Goal: Task Accomplishment & Management: Complete application form

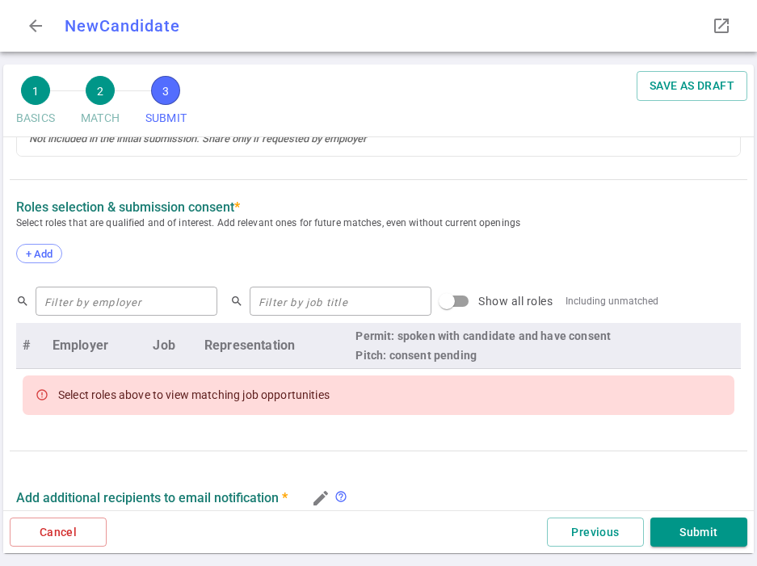
scroll to position [679, 0]
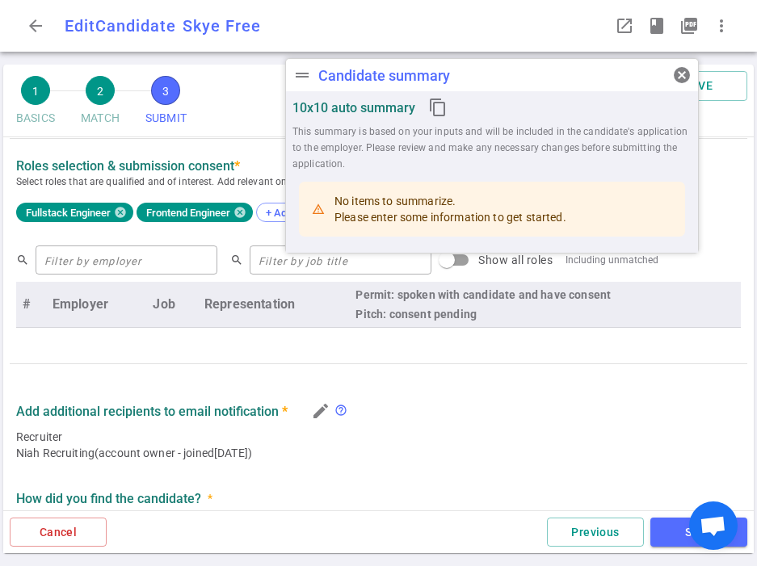
type textarea "She's back in the market because she's looking to work in an in-office environm…"
type textarea "Gap between Box and Lettuce - Took a break and travelled the world with her hus…"
radio input "true"
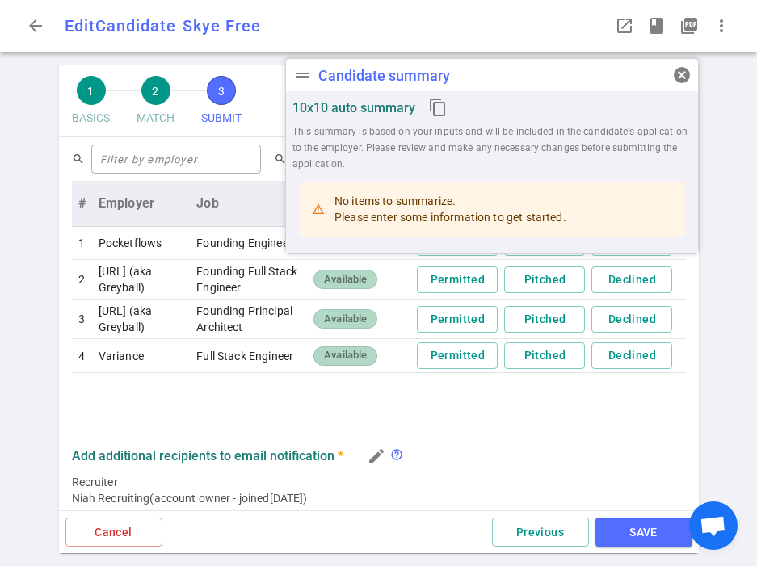
scroll to position [780, 0]
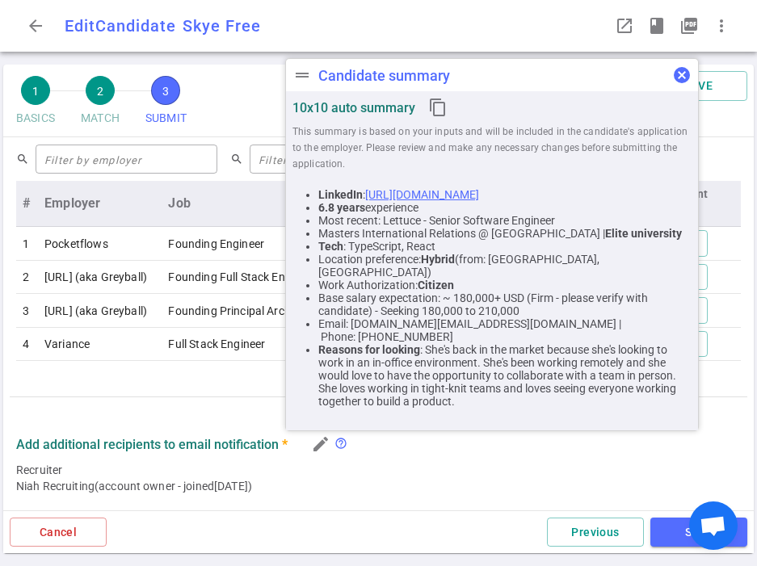
click at [682, 74] on span "cancel" at bounding box center [681, 74] width 19 height 19
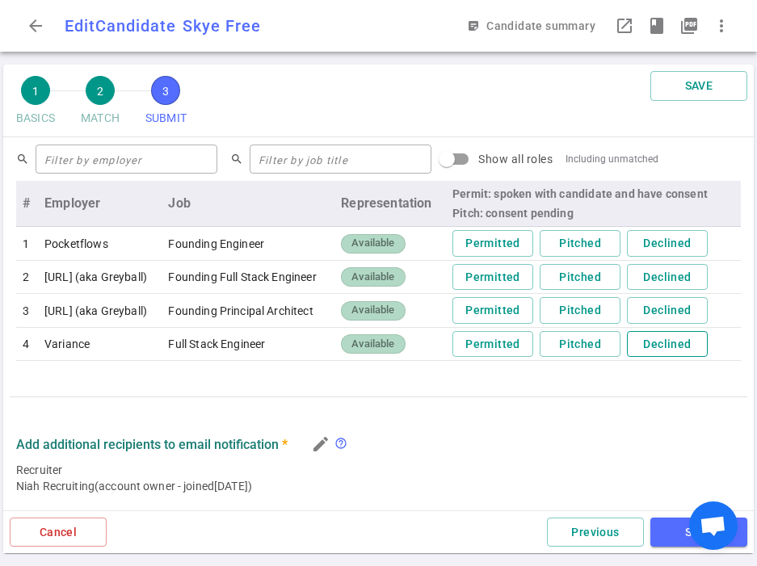
click at [672, 339] on button "Declined" at bounding box center [667, 344] width 81 height 27
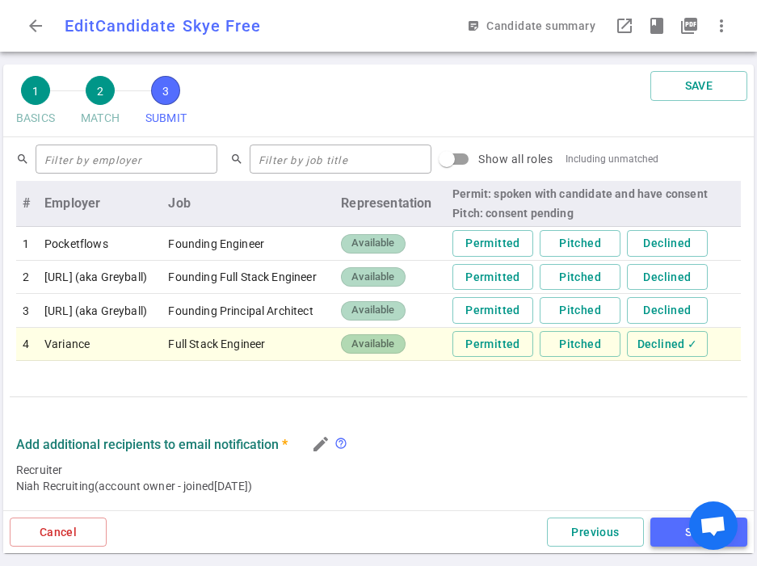
click at [665, 527] on button "SAVE" at bounding box center [698, 533] width 97 height 30
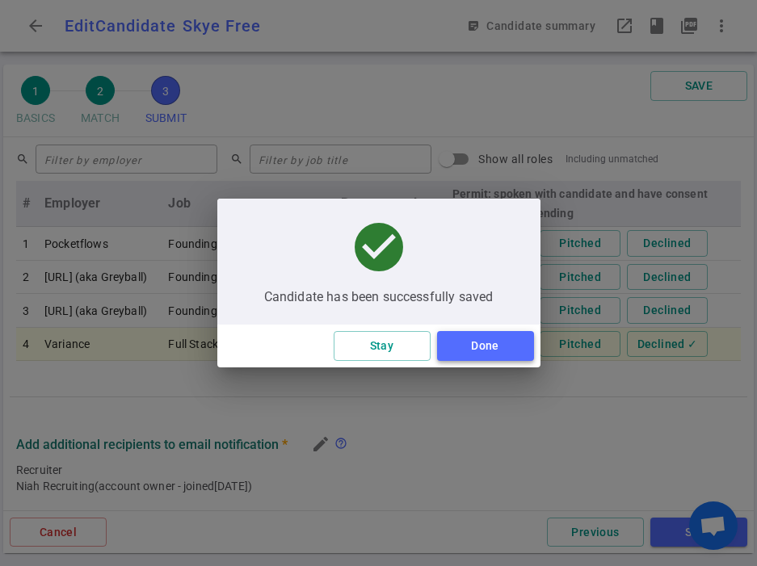
click at [505, 356] on button "Done" at bounding box center [485, 346] width 97 height 30
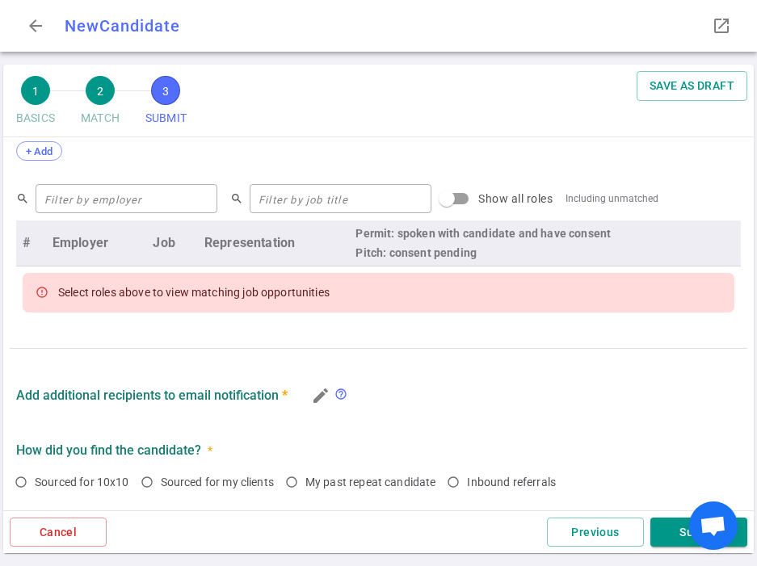
scroll to position [679, 0]
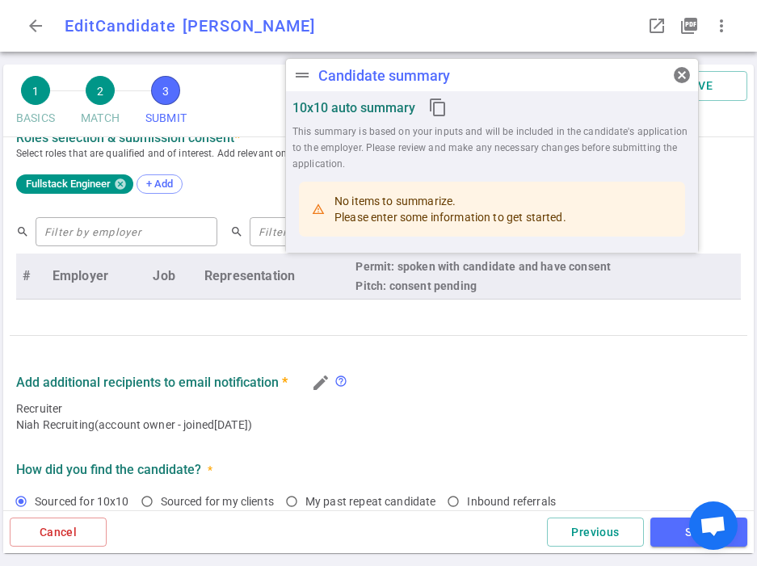
type textarea "Last company she co-founded discontinued due to funding issues."
radio input "true"
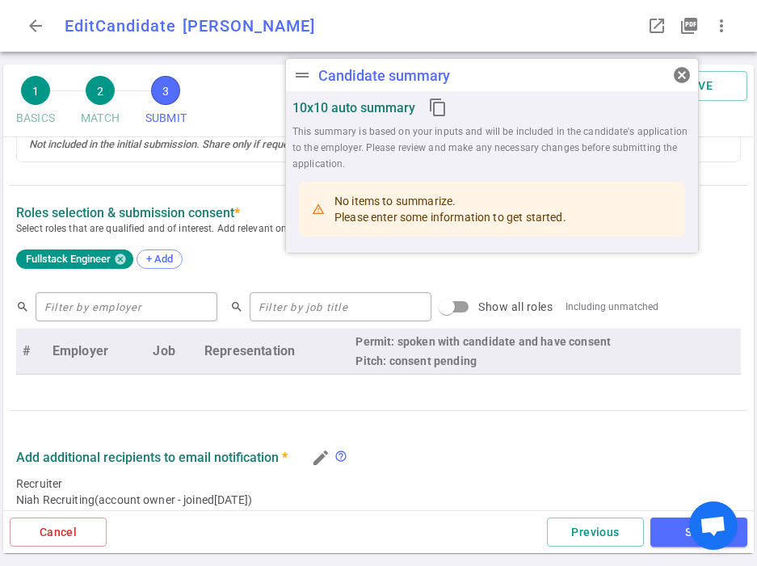
scroll to position [626, 0]
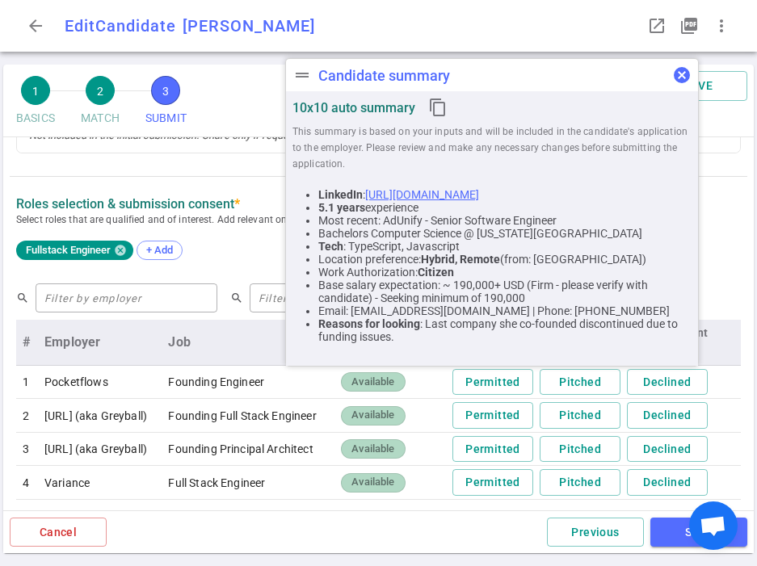
click at [683, 75] on span "cancel" at bounding box center [681, 74] width 19 height 19
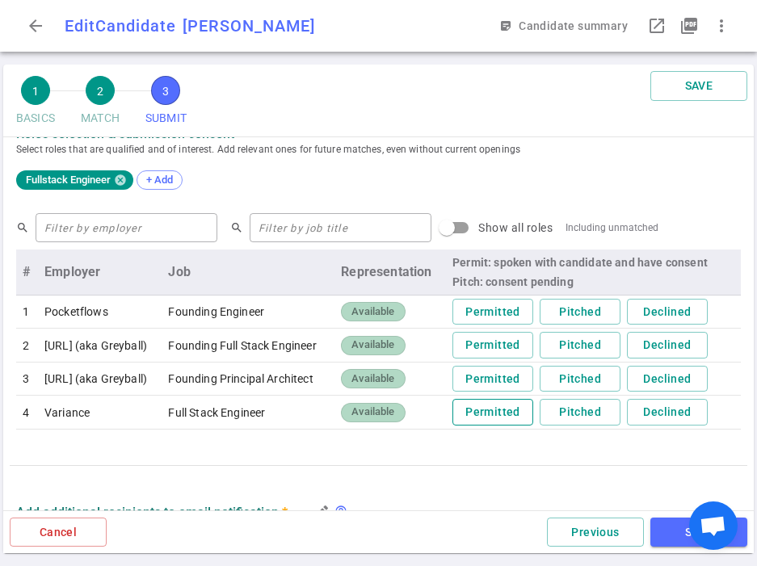
scroll to position [723, 0]
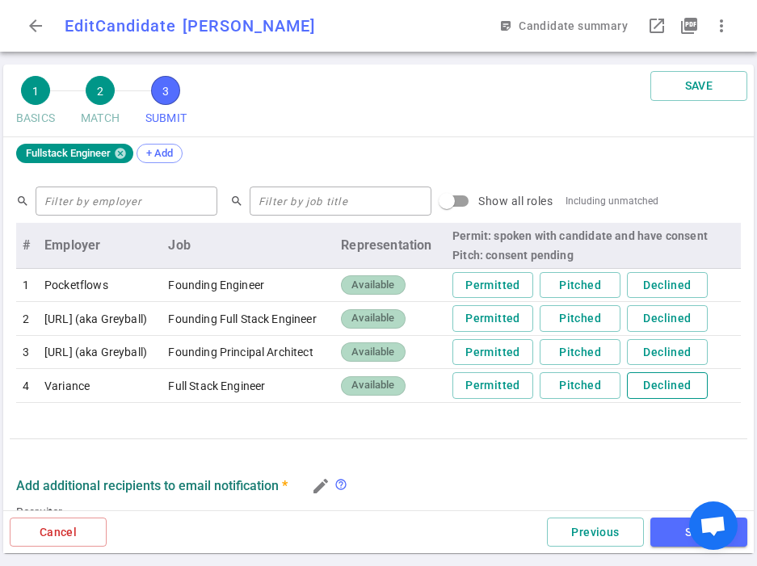
click at [685, 385] on button "Declined" at bounding box center [667, 385] width 81 height 27
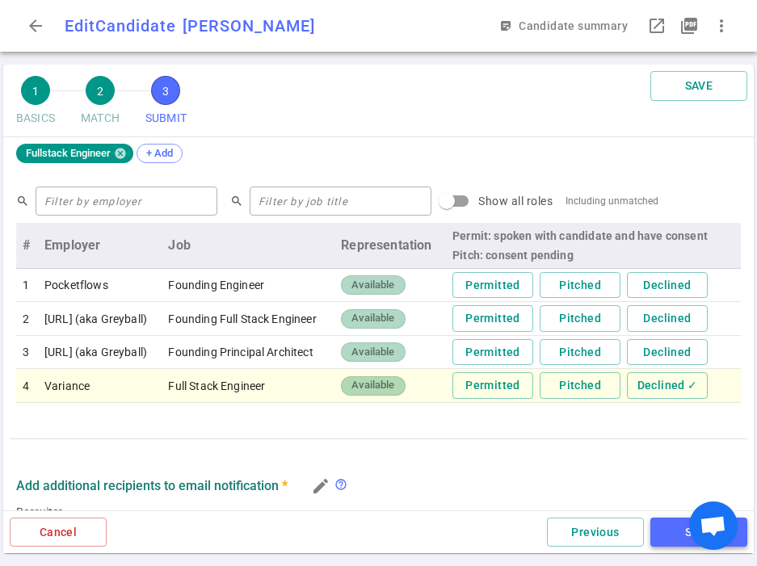
click at [665, 523] on button "SAVE" at bounding box center [698, 533] width 97 height 30
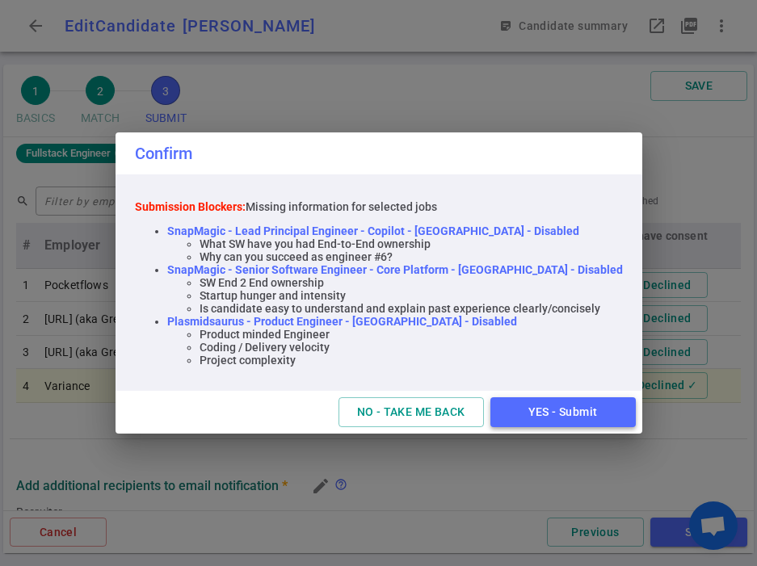
click at [587, 410] on button "YES - Submit" at bounding box center [562, 412] width 145 height 30
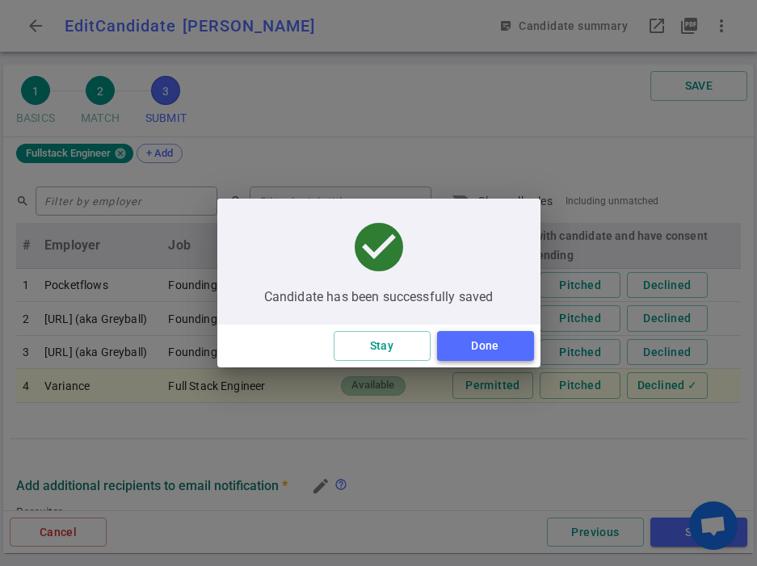
click at [471, 344] on button "Done" at bounding box center [485, 346] width 97 height 30
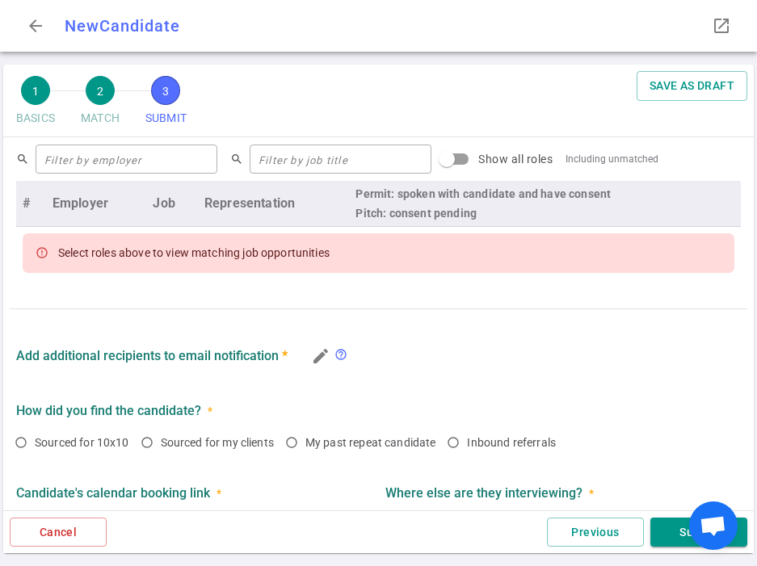
radio input "true"
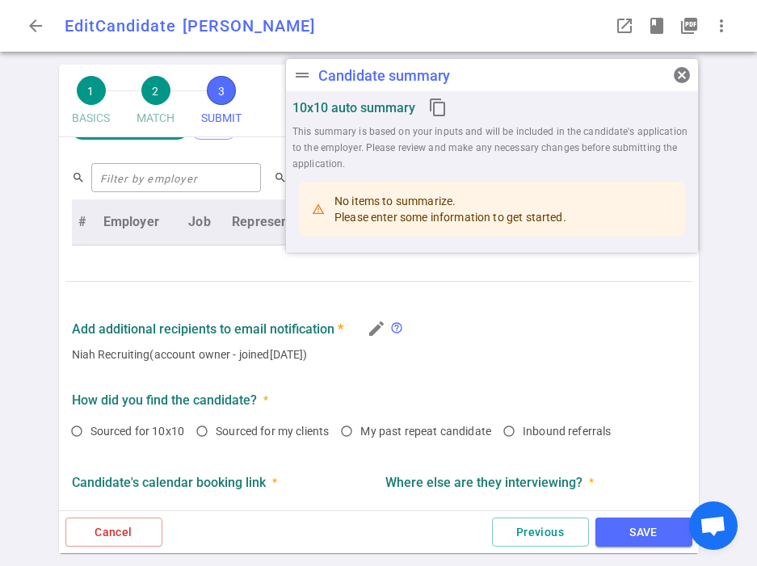
scroll to position [717, 0]
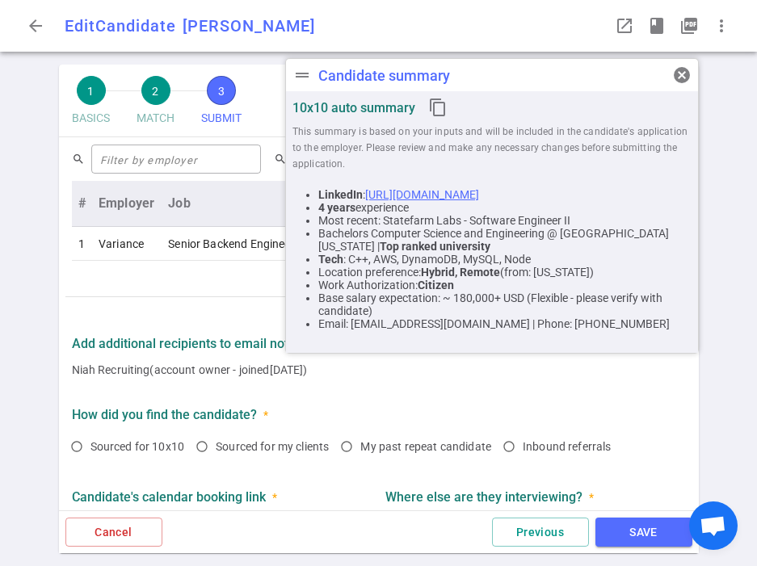
click at [27, 279] on div "1 BASICS 2 MATCH 3 SUBMIT SAVE SUBMIT Roles and jobs applying, recruiter submis…" at bounding box center [378, 316] width 757 height 502
click at [685, 72] on span "cancel" at bounding box center [681, 74] width 19 height 19
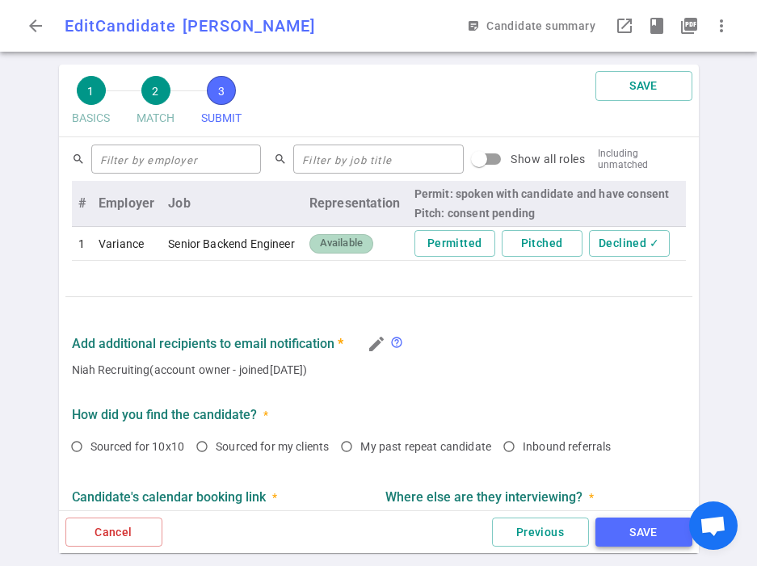
click at [620, 538] on button "SAVE" at bounding box center [643, 533] width 97 height 30
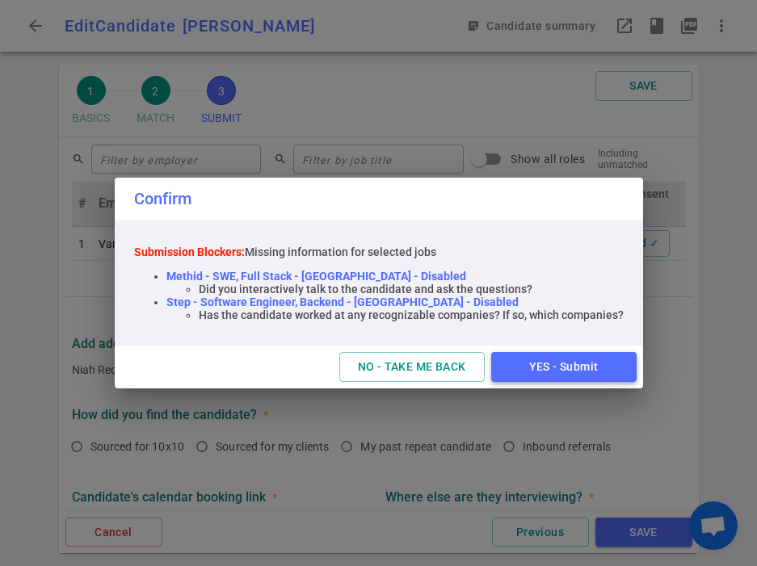
click at [556, 371] on button "YES - Submit" at bounding box center [563, 367] width 145 height 30
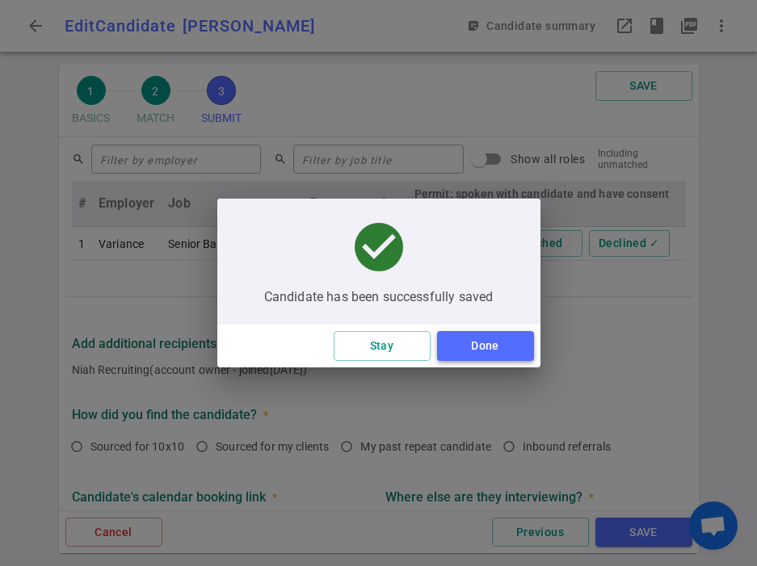
click at [507, 354] on button "Done" at bounding box center [485, 346] width 97 height 30
